Goal: Task Accomplishment & Management: Manage account settings

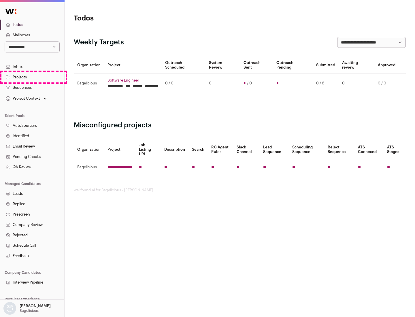
click at [32, 77] on link "Projects" at bounding box center [32, 77] width 64 height 10
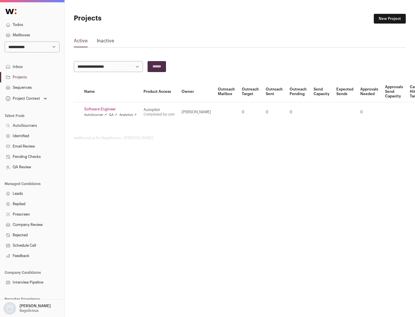
click at [112, 109] on link "Software Engineer" at bounding box center [110, 109] width 53 height 5
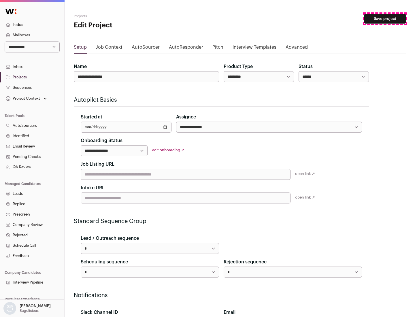
click at [385, 19] on button "Save project" at bounding box center [386, 19] width 42 height 10
